Goal: Transaction & Acquisition: Purchase product/service

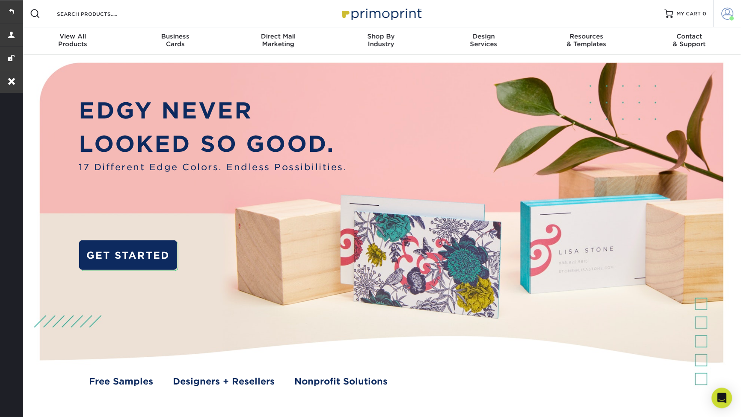
click at [721, 11] on link "Account" at bounding box center [726, 13] width 27 height 27
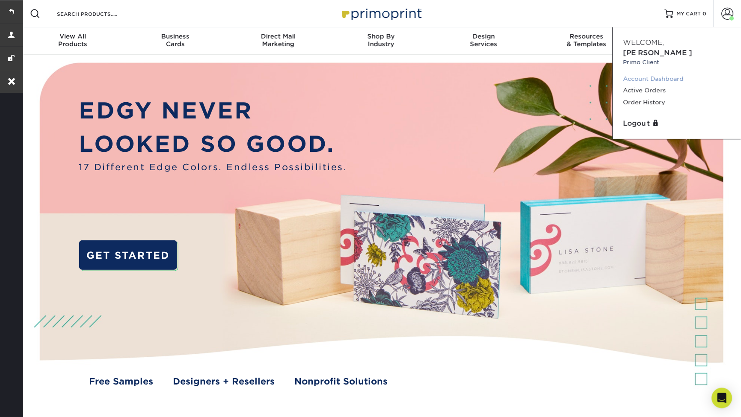
click at [640, 73] on link "Account Dashboard" at bounding box center [676, 79] width 107 height 12
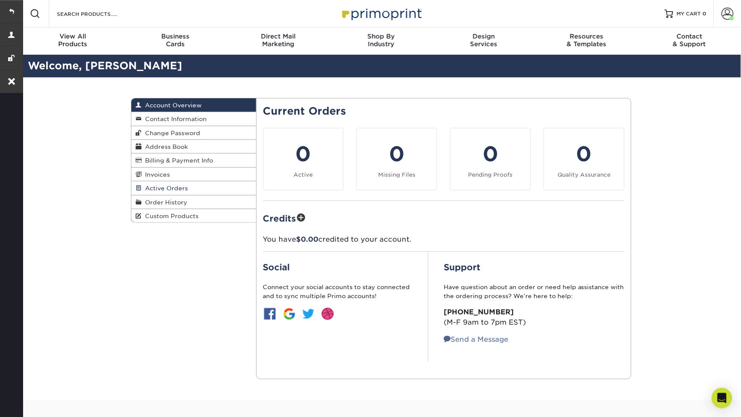
click at [160, 189] on span "Active Orders" at bounding box center [165, 188] width 46 height 7
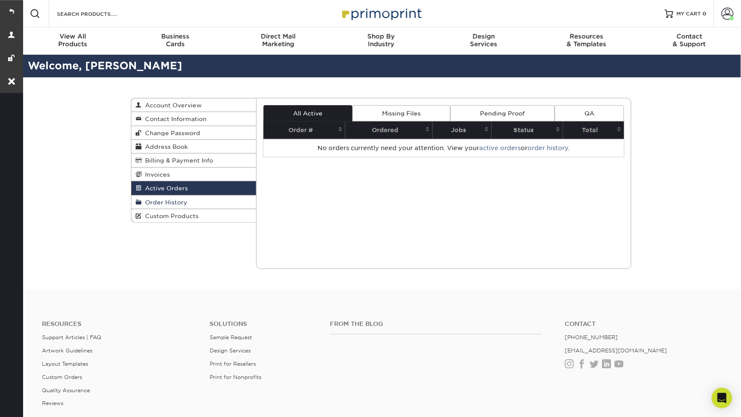
click at [175, 201] on span "Order History" at bounding box center [165, 202] width 46 height 7
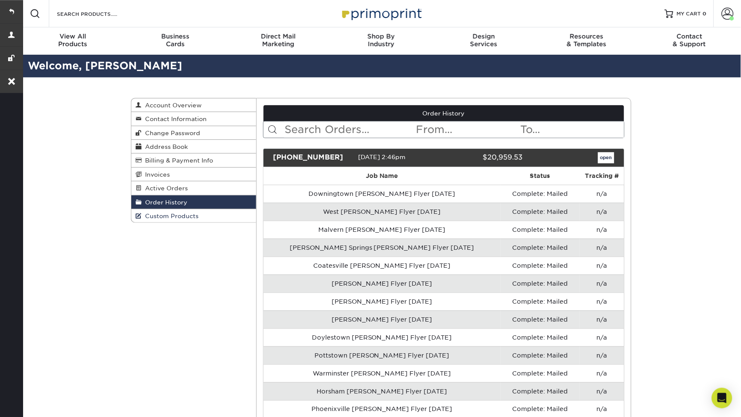
click at [161, 216] on span "Custom Products" at bounding box center [170, 216] width 57 height 7
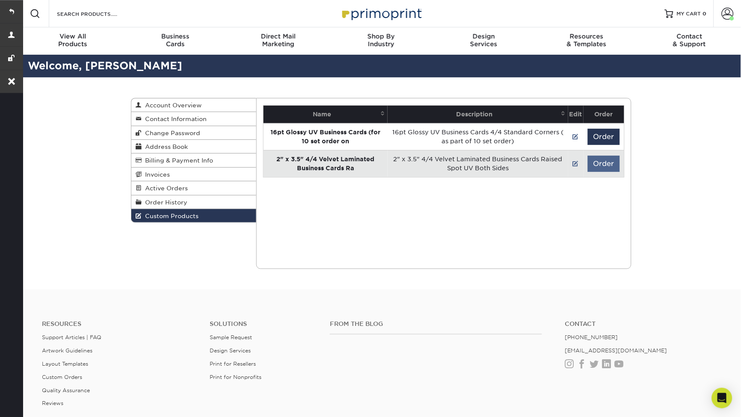
click at [591, 160] on button "Order" at bounding box center [604, 164] width 32 height 16
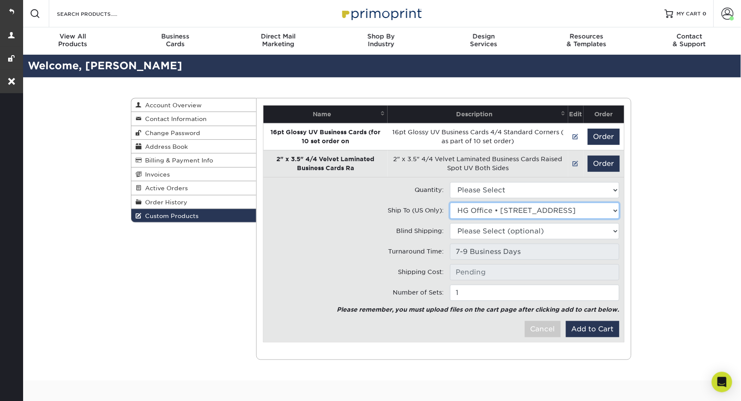
select select "285985"
select select "0"
type input "UPS Ground: $13.36"
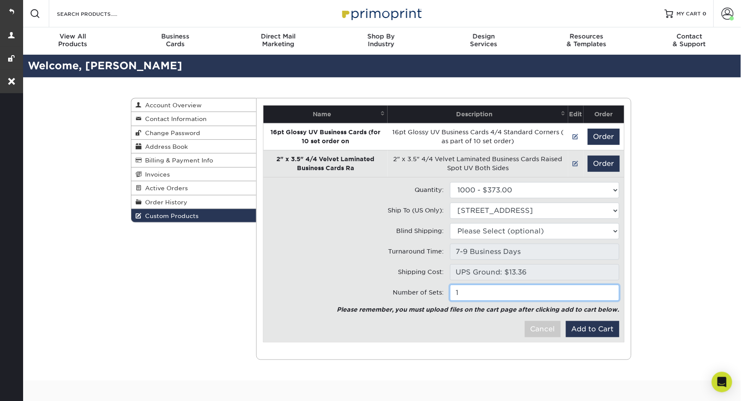
type input "2"
click at [609, 287] on input "2" at bounding box center [534, 293] width 169 height 16
click at [585, 326] on button "Add to Cart" at bounding box center [592, 329] width 53 height 16
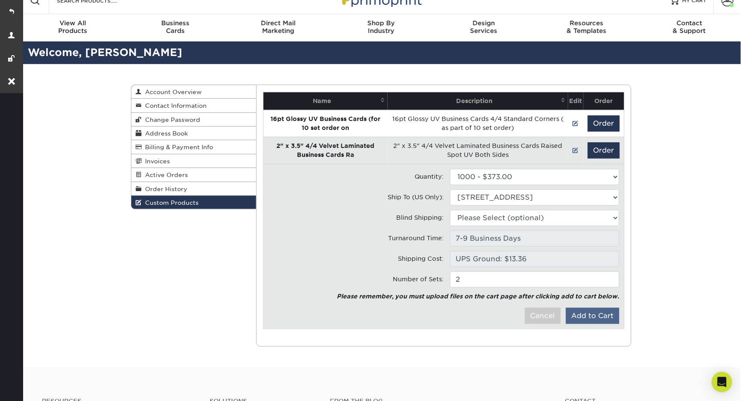
click at [597, 314] on button "Add to Cart" at bounding box center [592, 316] width 53 height 16
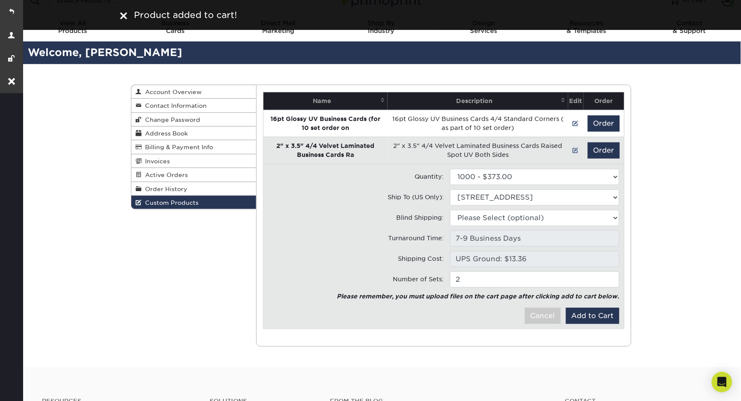
click at [702, 226] on div "Custom Products Account Overview Contact Information Change Password Address Bo…" at bounding box center [380, 215] width 719 height 303
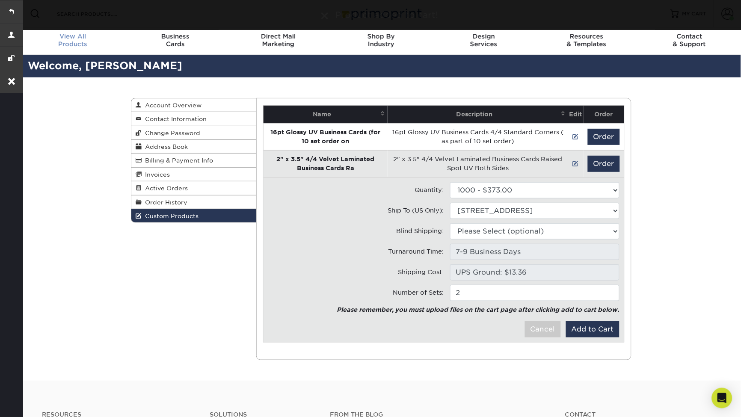
scroll to position [0, 0]
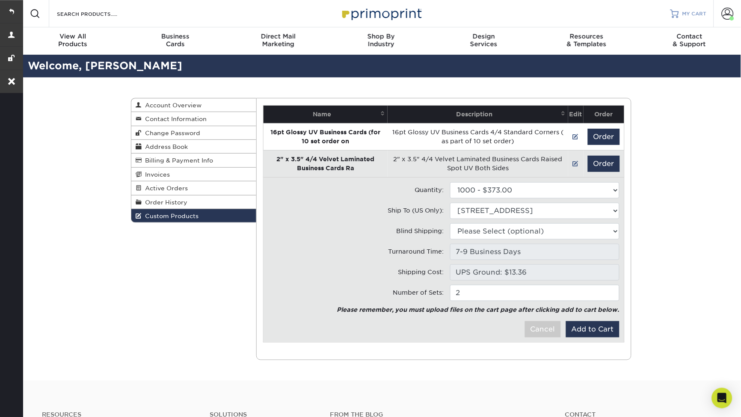
click at [677, 12] on div at bounding box center [674, 13] width 9 height 9
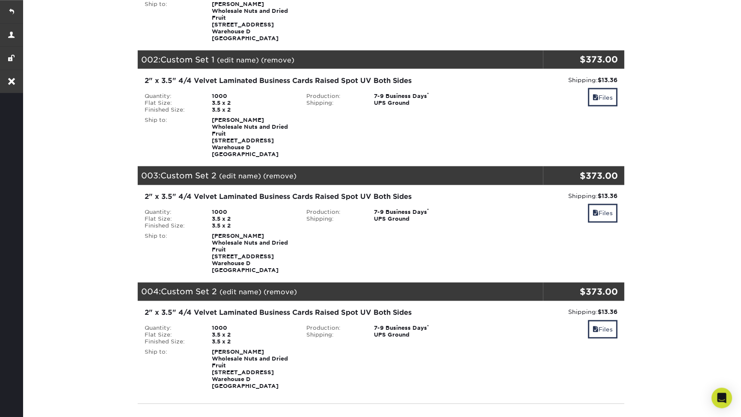
scroll to position [203, 0]
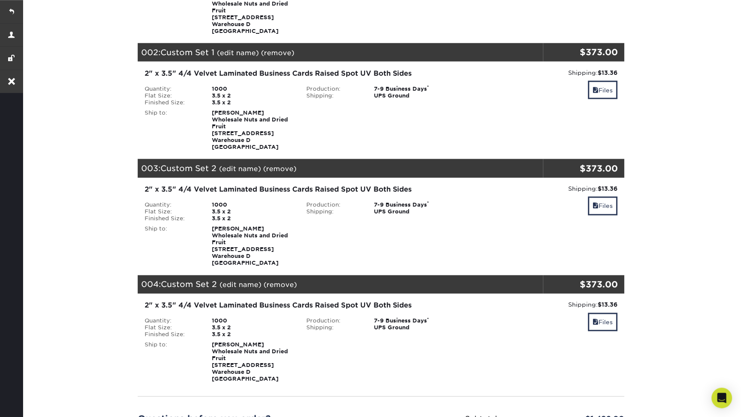
click at [283, 165] on link "(remove)" at bounding box center [279, 169] width 33 height 8
click at [438, 165] on link "Yes" at bounding box center [438, 169] width 12 height 8
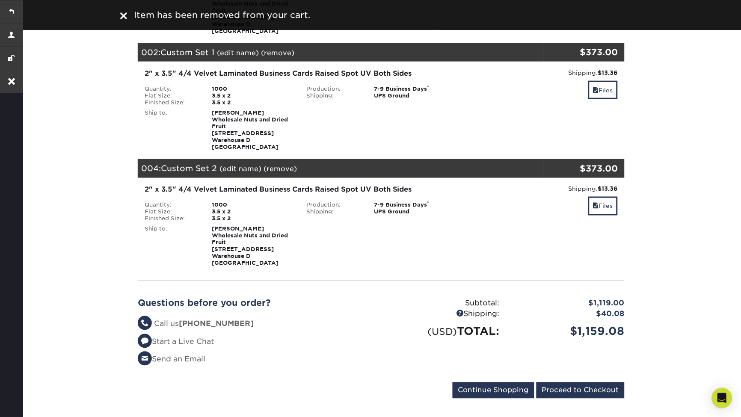
click at [279, 165] on link "(remove)" at bounding box center [279, 169] width 33 height 8
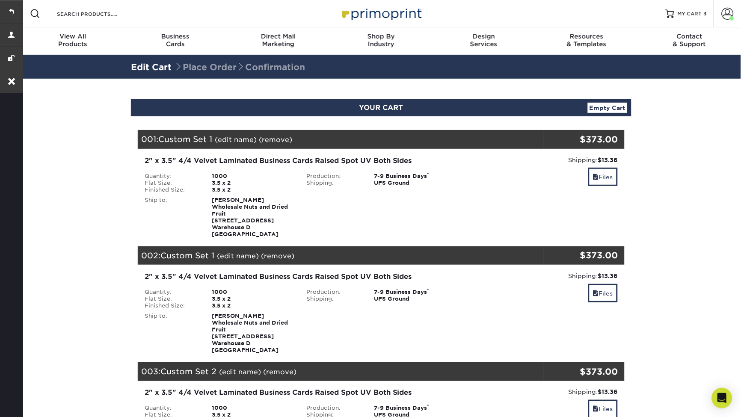
scroll to position [203, 0]
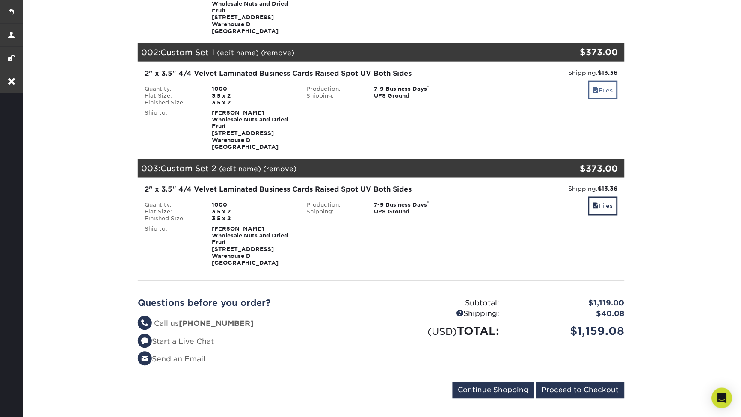
click at [609, 93] on link "Files" at bounding box center [603, 90] width 30 height 18
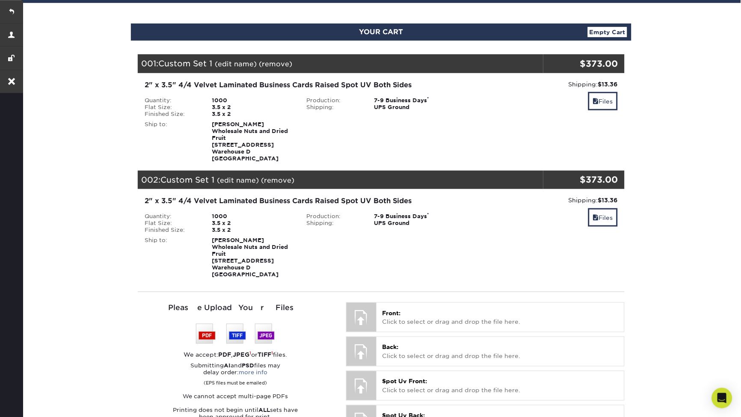
scroll to position [173, 0]
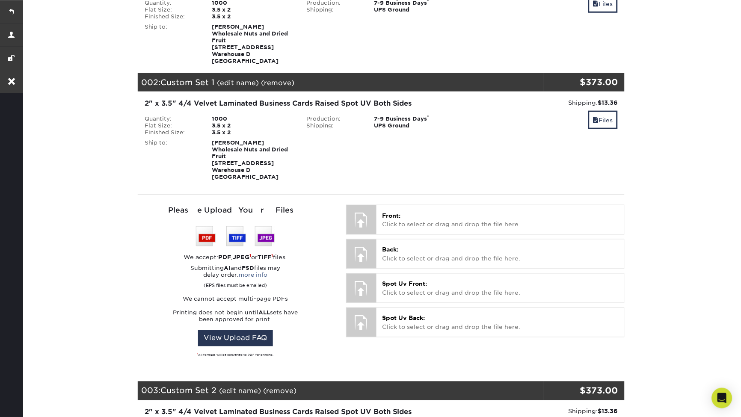
click at [283, 387] on link "(remove)" at bounding box center [279, 391] width 33 height 8
click at [435, 387] on link "Yes" at bounding box center [438, 391] width 12 height 8
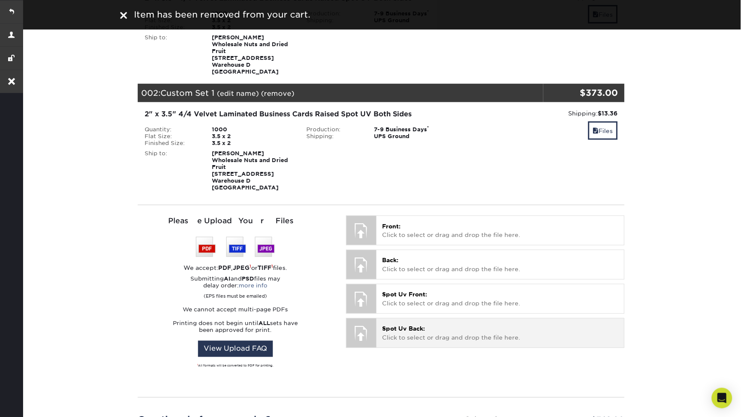
scroll to position [110, 0]
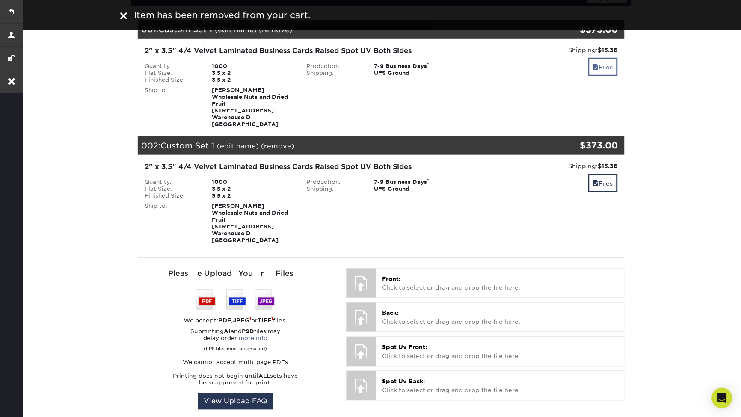
click at [594, 70] on link "Files" at bounding box center [603, 67] width 30 height 18
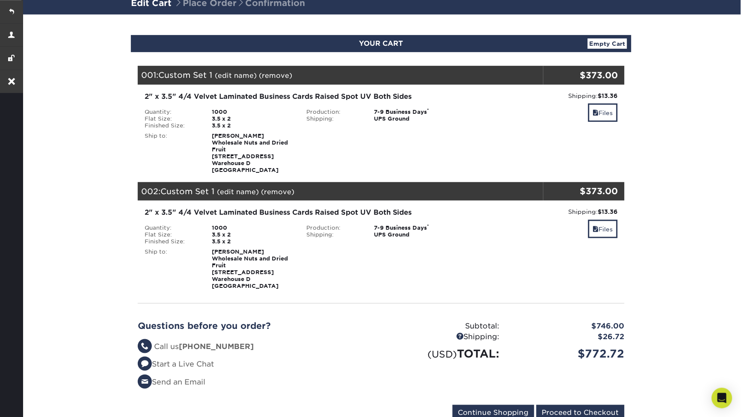
scroll to position [61, 0]
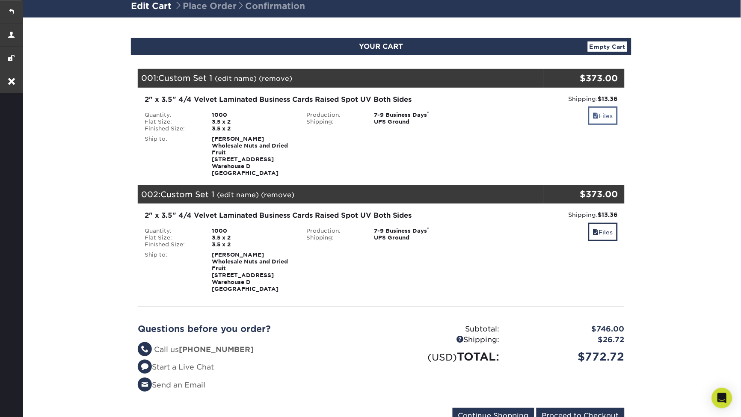
click at [603, 118] on link "Files" at bounding box center [603, 115] width 30 height 18
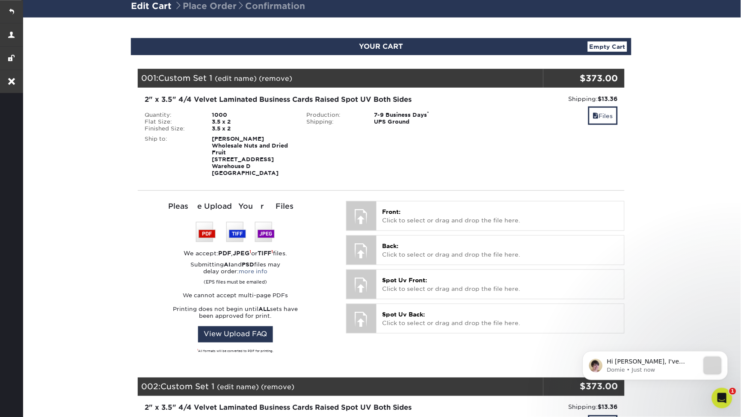
scroll to position [0, 0]
